Goal: Information Seeking & Learning: Find specific fact

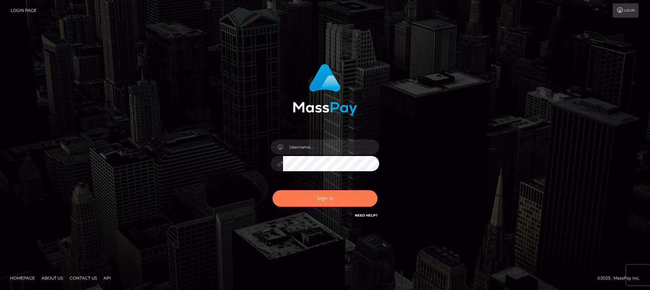
click at [309, 198] on button "Sign in" at bounding box center [324, 198] width 105 height 17
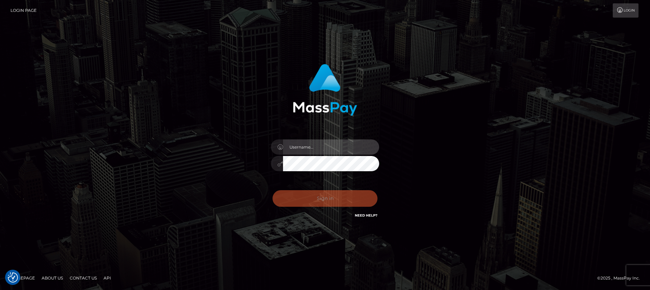
type input "nt.es"
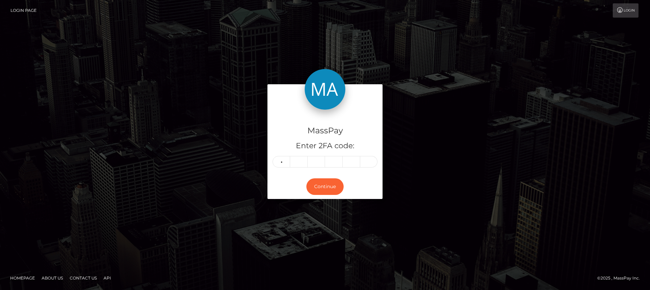
type input "9"
type input "2"
type input "5"
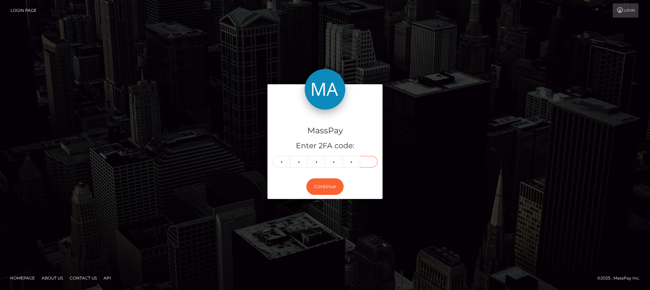
type input "5"
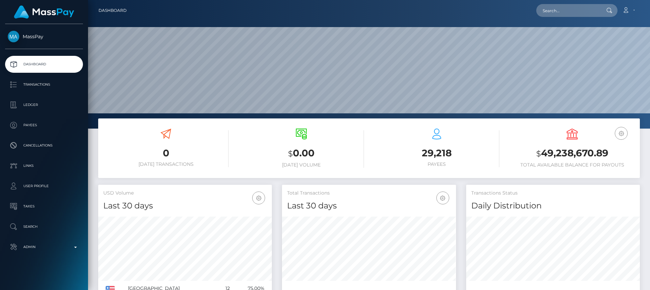
scroll to position [120, 174]
click at [572, 7] on input "text" at bounding box center [568, 10] width 64 height 13
paste input "k.melkumova90@mail.ru"
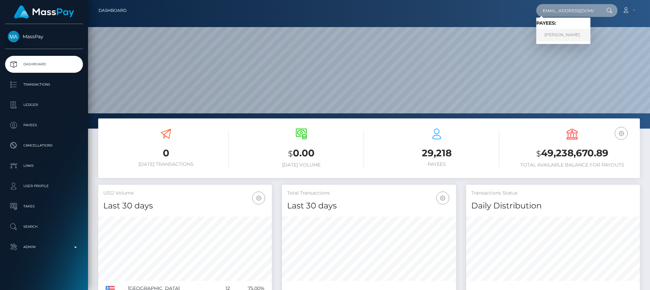
type input "k.melkumova90@mail.ru"
click at [566, 33] on link "Kristina Kris Melkumova" at bounding box center [563, 35] width 54 height 13
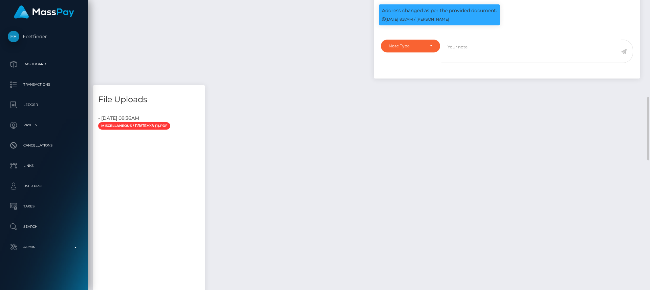
scroll to position [447, 0]
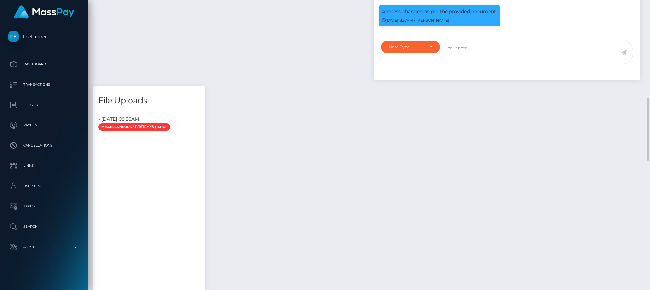
drag, startPoint x: 317, startPoint y: 77, endPoint x: 298, endPoint y: 116, distance: 43.1
click at [298, 116] on div "Payee Attributes Payer Name Label Value Notes" at bounding box center [369, 234] width 552 height 943
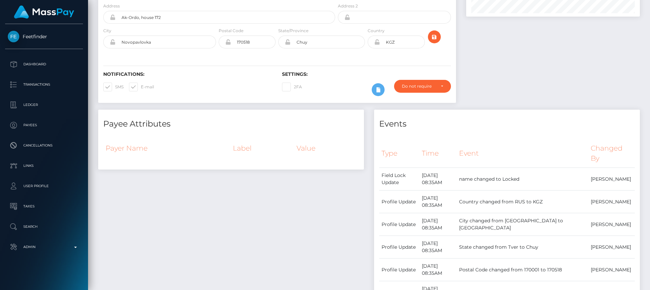
scroll to position [0, 0]
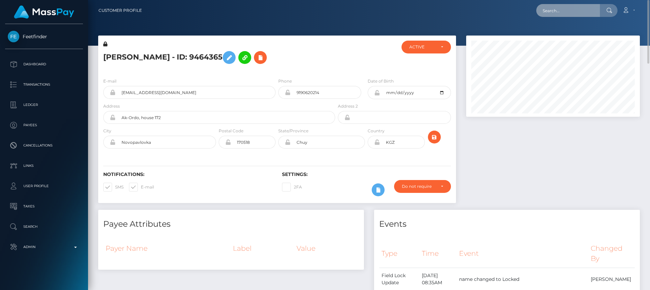
click at [548, 10] on input "text" at bounding box center [568, 10] width 64 height 13
paste input "[EMAIL_ADDRESS][DOMAIN_NAME]"
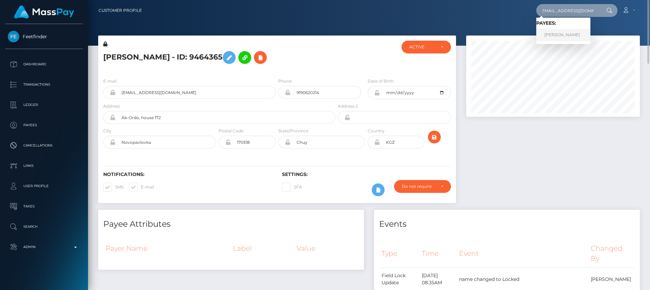
type input "[EMAIL_ADDRESS][DOMAIN_NAME]"
click at [547, 35] on link "ANNA MARIAN HUXFORD" at bounding box center [563, 35] width 54 height 13
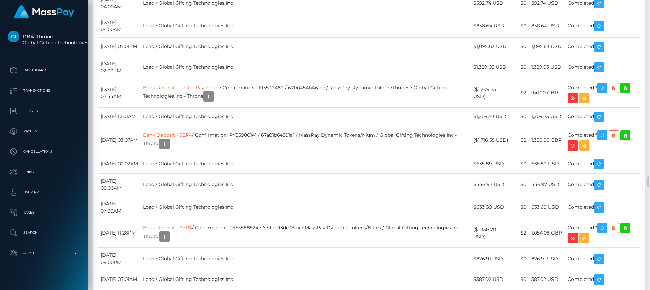
scroll to position [81, 174]
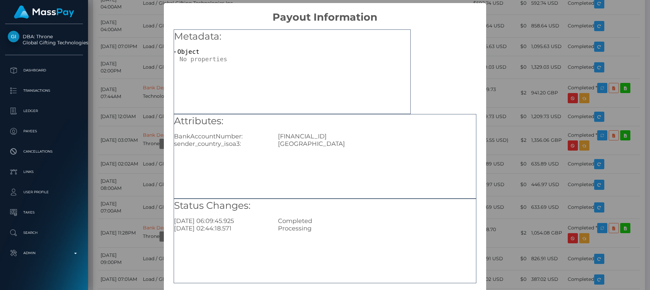
click at [153, 47] on div "× Payout Information Metadata: Object Attributes: BankAccountNumber: GB58HLFX11…" at bounding box center [325, 145] width 650 height 290
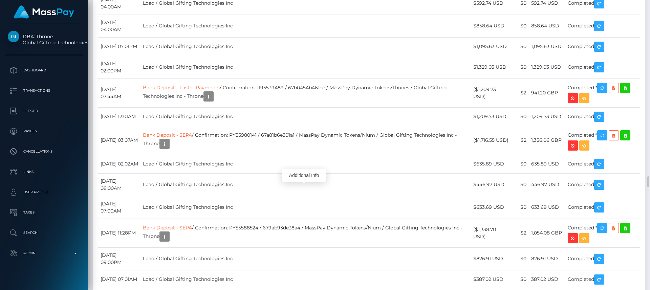
click at [301, 178] on div "Additional Info" at bounding box center [304, 175] width 44 height 13
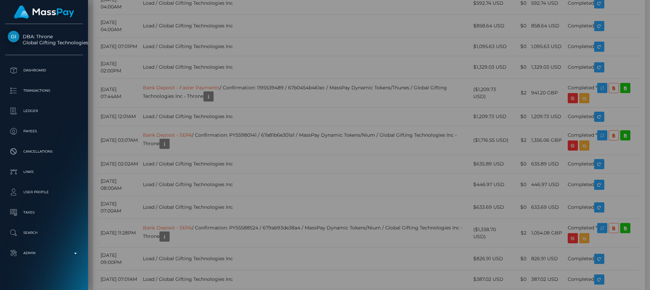
scroll to position [0, 0]
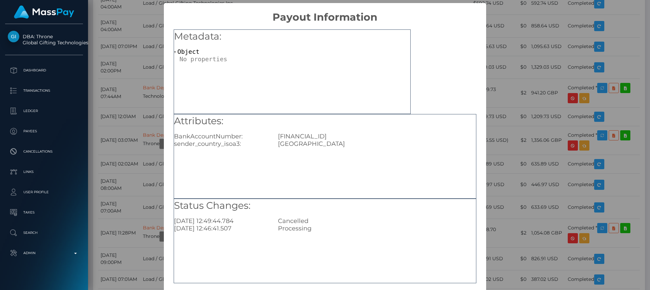
click at [523, 63] on div "× Payout Information Metadata: Object Attributes: BankAccountNumber: GB16REVO00…" at bounding box center [325, 145] width 650 height 290
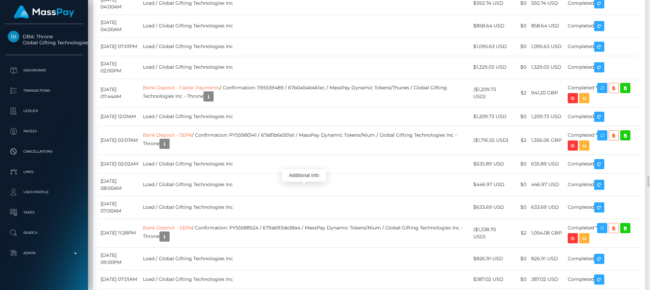
scroll to position [81, 174]
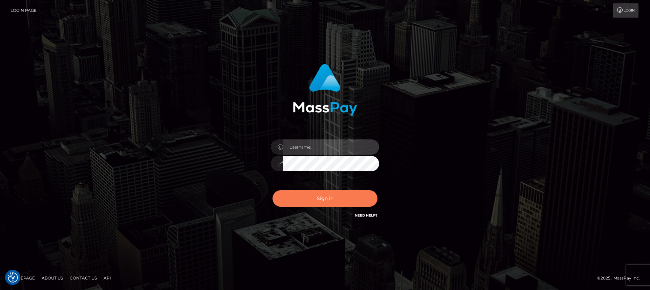
type input "nt.es"
click at [304, 202] on button "Sign in" at bounding box center [324, 198] width 105 height 17
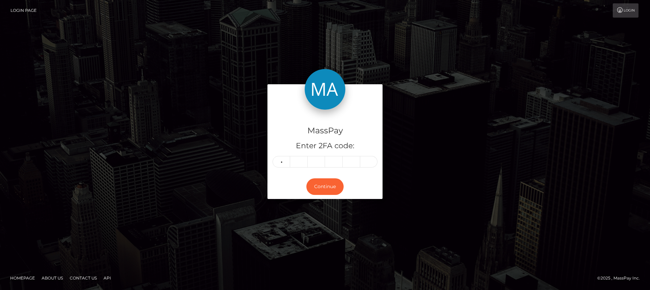
type input "3"
type input "9"
type input "4"
type input "2"
type input "0"
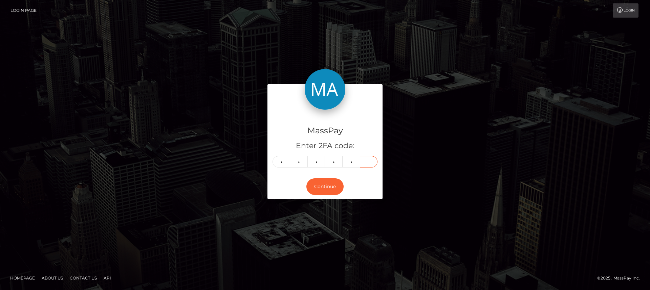
type input "9"
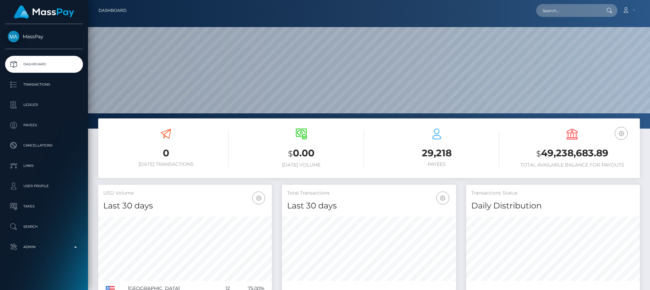
scroll to position [120, 174]
click at [580, 15] on input "text" at bounding box center [568, 10] width 64 height 13
paste input "[EMAIL_ADDRESS][DOMAIN_NAME]"
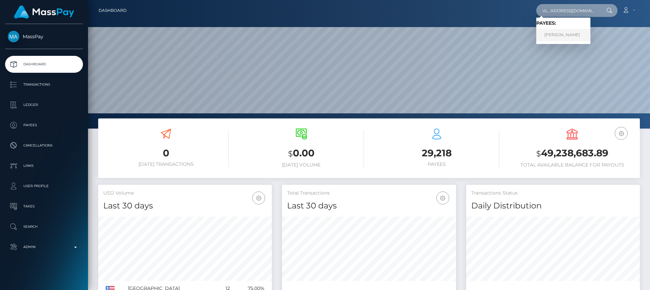
type input "[EMAIL_ADDRESS][DOMAIN_NAME]"
click at [572, 34] on link "Brenda" at bounding box center [563, 35] width 54 height 13
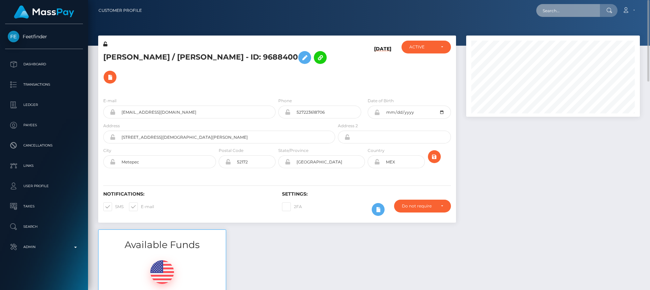
click at [566, 9] on input "text" at bounding box center [568, 10] width 64 height 13
paste input "[EMAIL_ADDRESS][DOMAIN_NAME]"
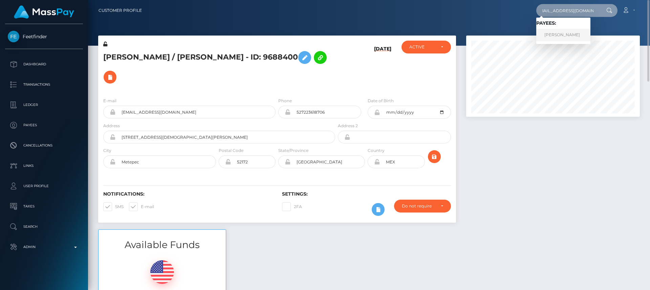
type input "[EMAIL_ADDRESS][DOMAIN_NAME]"
click at [575, 32] on link "MAKENZIE PAIGE ROGERS" at bounding box center [563, 35] width 54 height 13
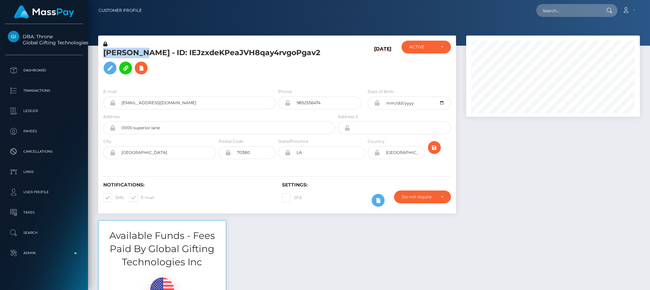
scroll to position [81, 174]
click at [249, 245] on div "Available Funds - Fees Paid By Global Gifting Technologies Inc $0.00 USD Balance" at bounding box center [369, 283] width 552 height 126
click at [248, 246] on div "Available Funds - Fees Paid By Global Gifting Technologies Inc $0.00 USD Balance" at bounding box center [369, 283] width 552 height 126
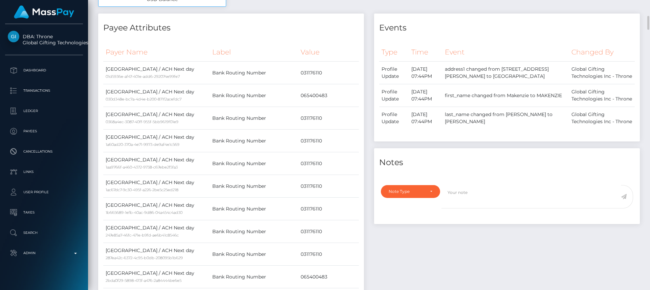
click at [248, 246] on td "Bank Routing Number" at bounding box center [254, 254] width 88 height 23
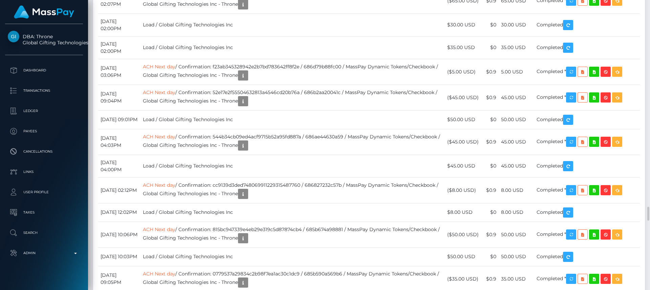
scroll to position [4187, 0]
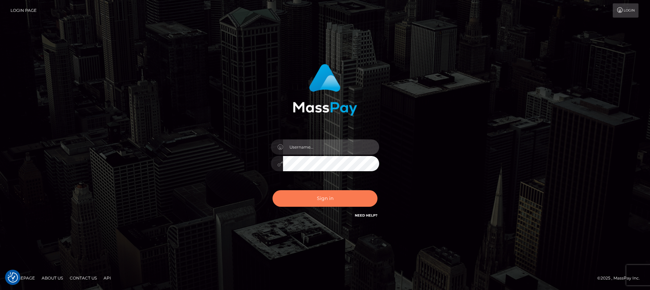
type input "[DOMAIN_NAME]"
click at [320, 200] on button "Sign in" at bounding box center [324, 198] width 105 height 17
type input "[DOMAIN_NAME]"
click at [320, 200] on button "Sign in" at bounding box center [324, 198] width 105 height 17
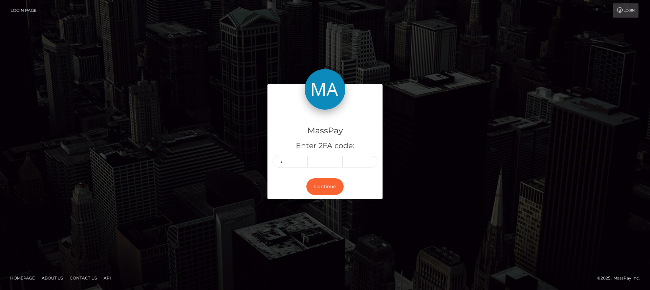
type input "8"
type input "9"
type input "3"
type input "5"
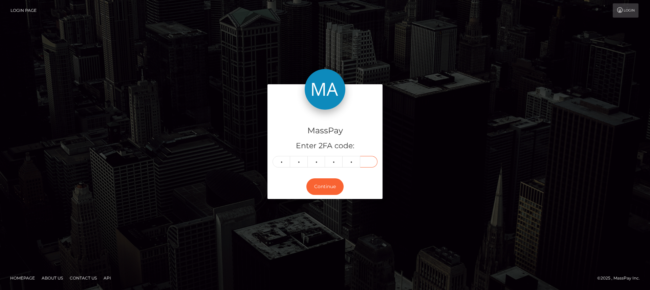
type input "4"
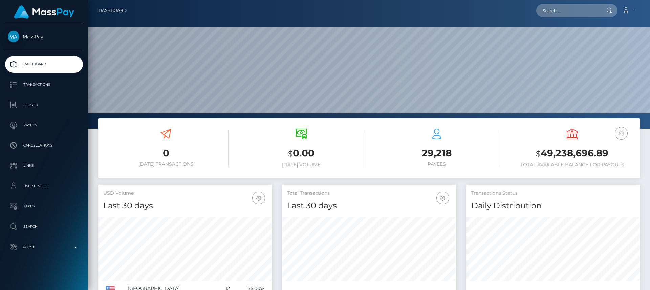
scroll to position [120, 174]
click at [567, 8] on input "text" at bounding box center [568, 10] width 64 height 13
paste input "[EMAIL_ADDRESS][DOMAIN_NAME]"
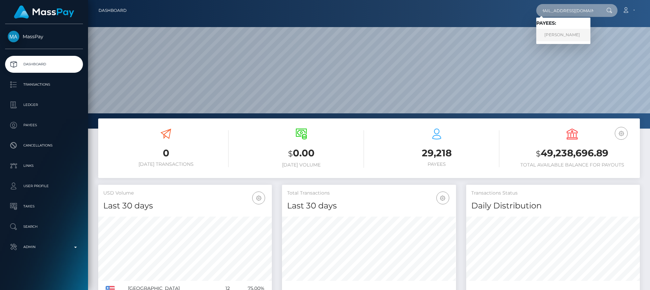
type input "[EMAIL_ADDRESS][DOMAIN_NAME]"
click at [562, 37] on link "Leslie-Ann Warren" at bounding box center [563, 35] width 54 height 13
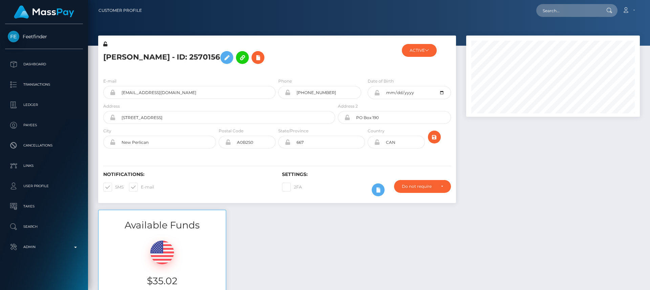
scroll to position [81, 174]
drag, startPoint x: 137, startPoint y: 55, endPoint x: 133, endPoint y: 55, distance: 4.1
click at [133, 55] on h5 "[PERSON_NAME] - ID: 2570156" at bounding box center [217, 58] width 228 height 20
drag, startPoint x: 144, startPoint y: 59, endPoint x: 103, endPoint y: 58, distance: 41.3
click at [103, 58] on div "[PERSON_NAME] - ID: 2570156" at bounding box center [217, 57] width 238 height 32
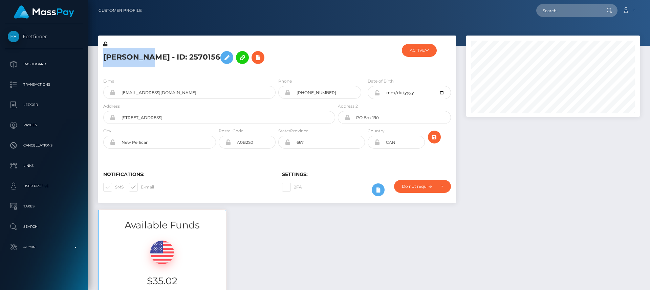
copy h5 "[PERSON_NAME]"
click at [264, 230] on div "Available Funds $35.02 USD Balance" at bounding box center [369, 259] width 552 height 99
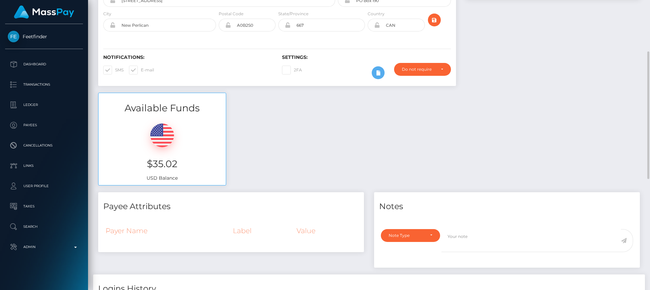
scroll to position [116, 0]
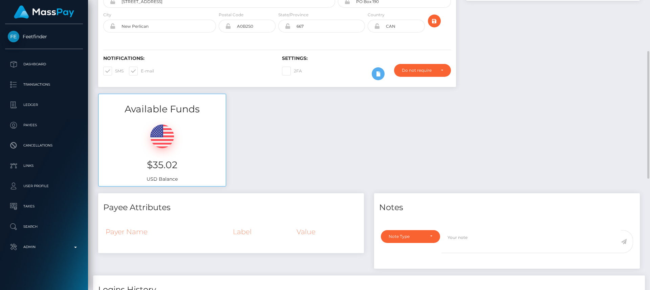
click at [203, 213] on h4 "Payee Attributes" at bounding box center [230, 208] width 255 height 12
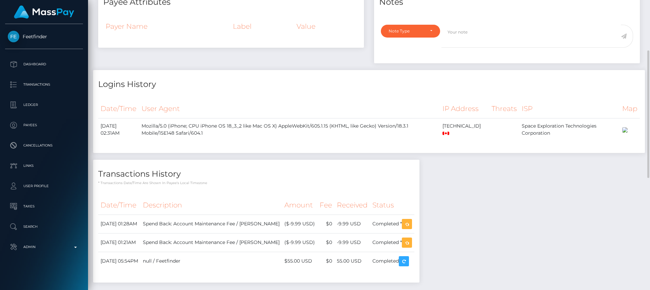
scroll to position [368, 0]
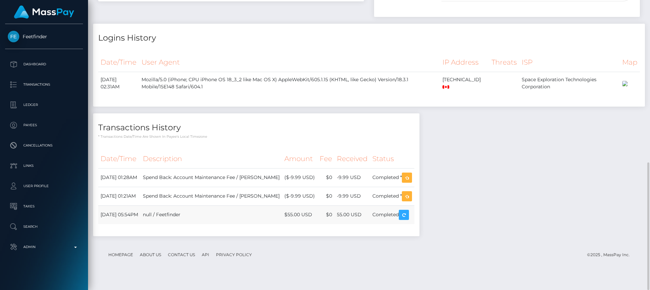
click at [282, 222] on td "null / Feetfinder" at bounding box center [210, 214] width 141 height 19
drag, startPoint x: 340, startPoint y: 227, endPoint x: 313, endPoint y: 229, distance: 27.5
click at [313, 224] on td "$55.00 USD" at bounding box center [299, 214] width 35 height 19
copy td "$55.00 USD"
click at [339, 113] on div "Logins History Date/Time User Agent IP Address Threats ISP Map" at bounding box center [369, 68] width 562 height 89
